Goal: Check status: Check status

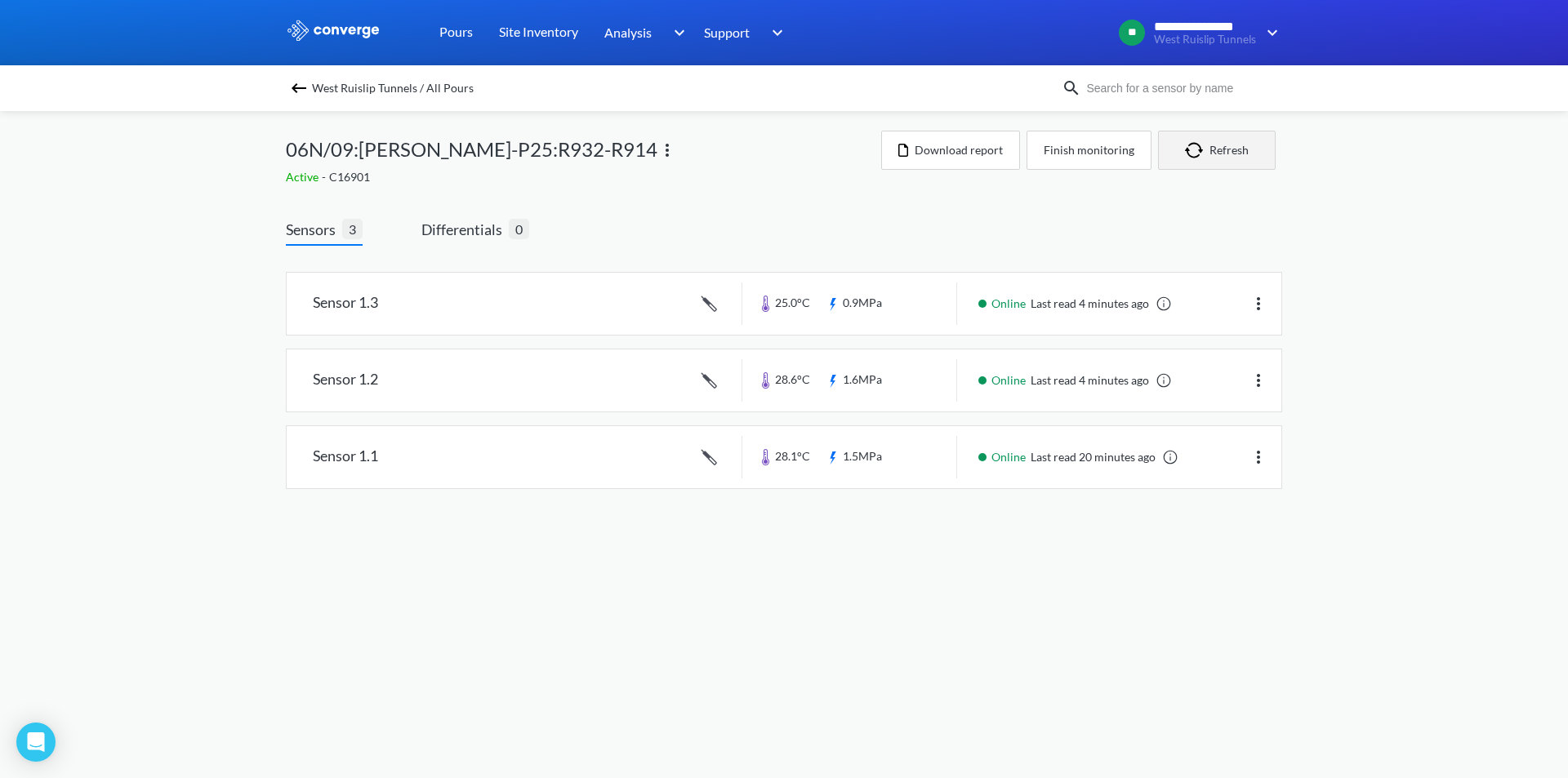
click at [1228, 156] on button "Refresh" at bounding box center [1216, 151] width 118 height 40
click at [1258, 303] on img at bounding box center [1257, 303] width 20 height 20
click at [865, 310] on link at bounding box center [783, 304] width 995 height 62
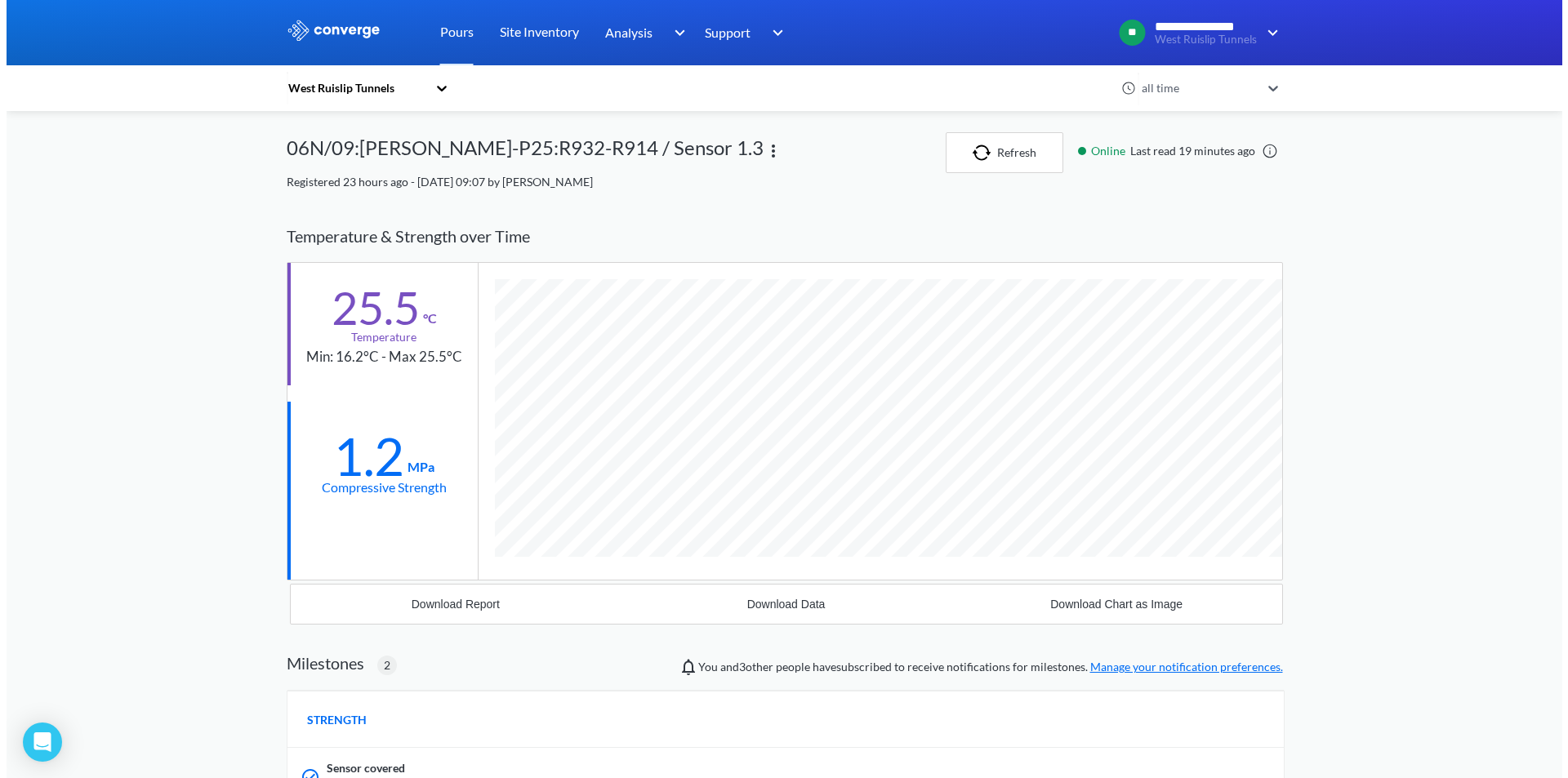
scroll to position [1163, 996]
click at [1380, 483] on div "**********" at bounding box center [777, 654] width 1556 height 1309
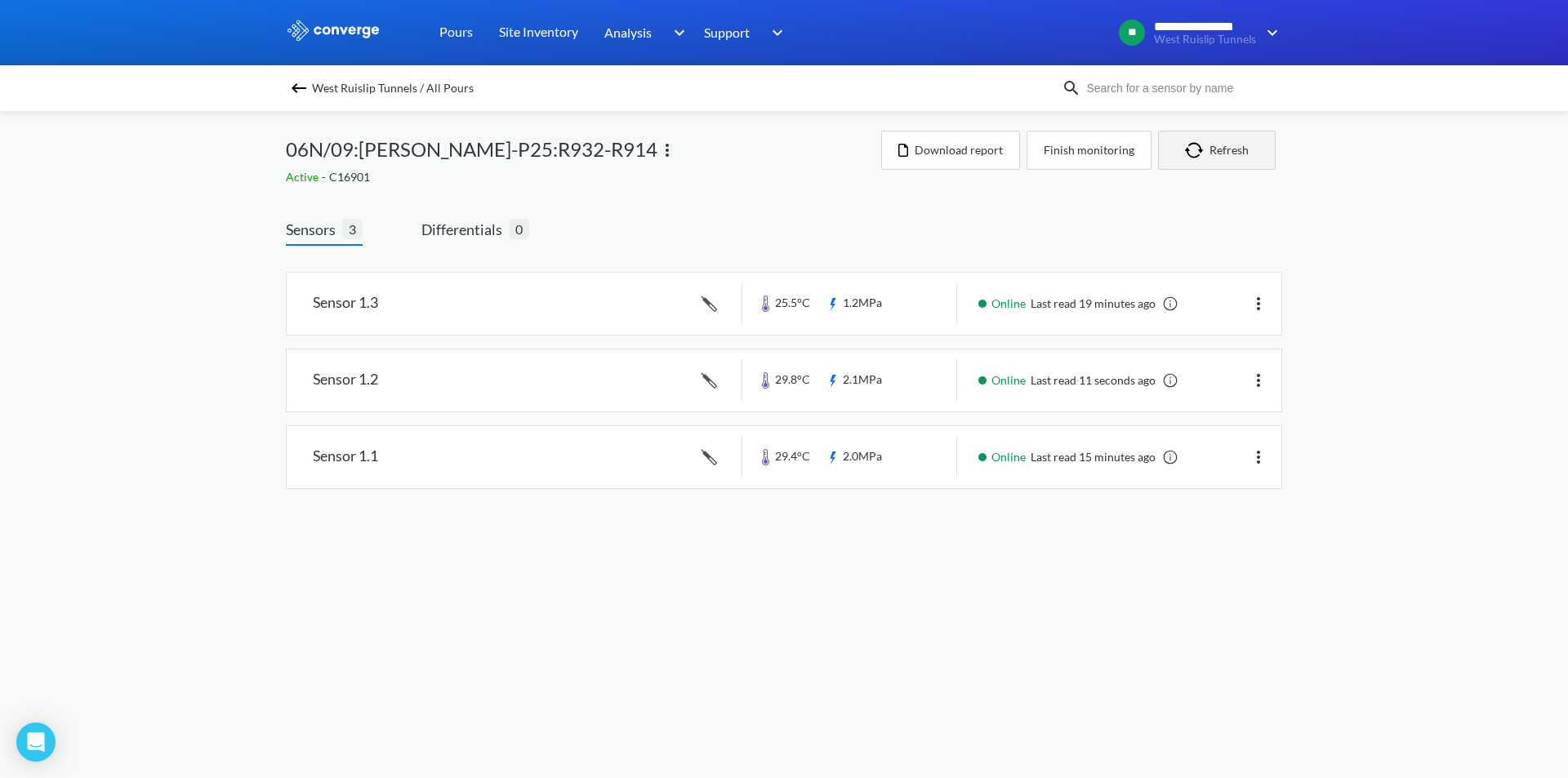
click at [1226, 163] on button "Refresh" at bounding box center [1216, 151] width 118 height 40
click at [1211, 164] on button "Refresh" at bounding box center [1216, 151] width 118 height 40
click at [1179, 150] on button "Refresh" at bounding box center [1216, 151] width 118 height 40
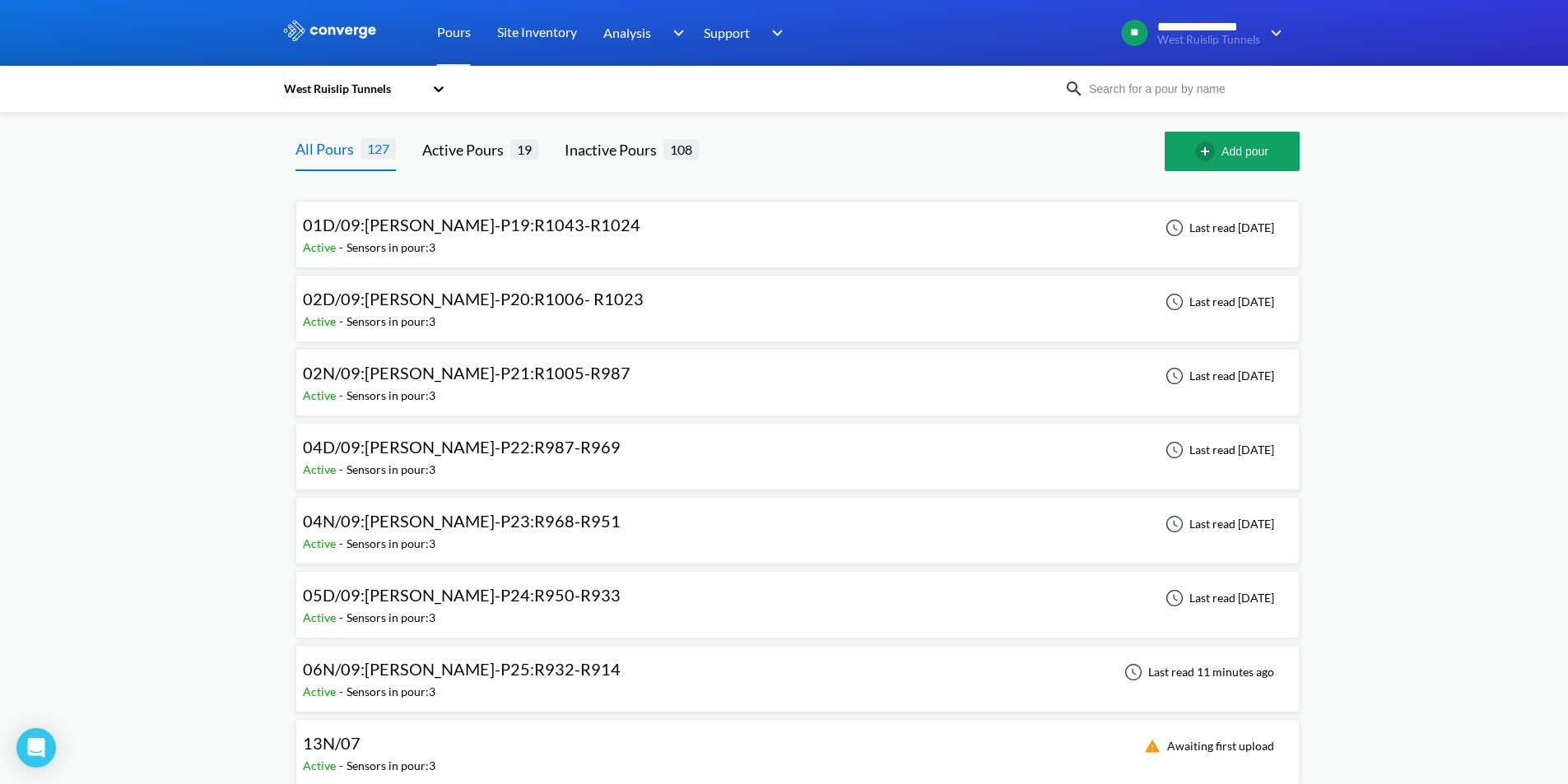
click at [417, 665] on span "06N/09:[PERSON_NAME]-P25:R932-R914" at bounding box center [461, 668] width 318 height 20
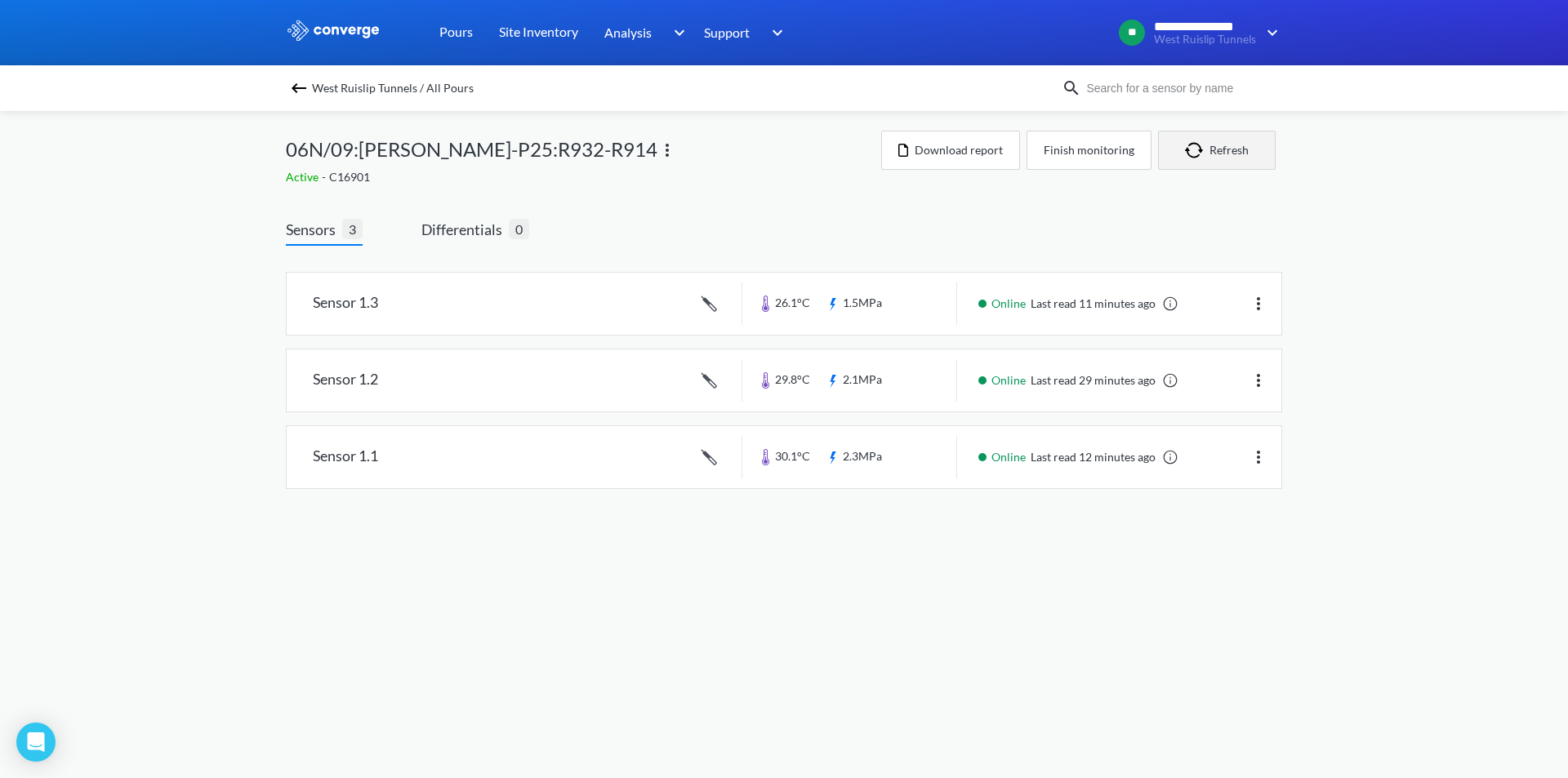
click at [1210, 162] on button "Refresh" at bounding box center [1216, 151] width 118 height 40
click at [1236, 162] on button "Refresh" at bounding box center [1216, 151] width 118 height 40
